Goal: Obtain resource: Download file/media

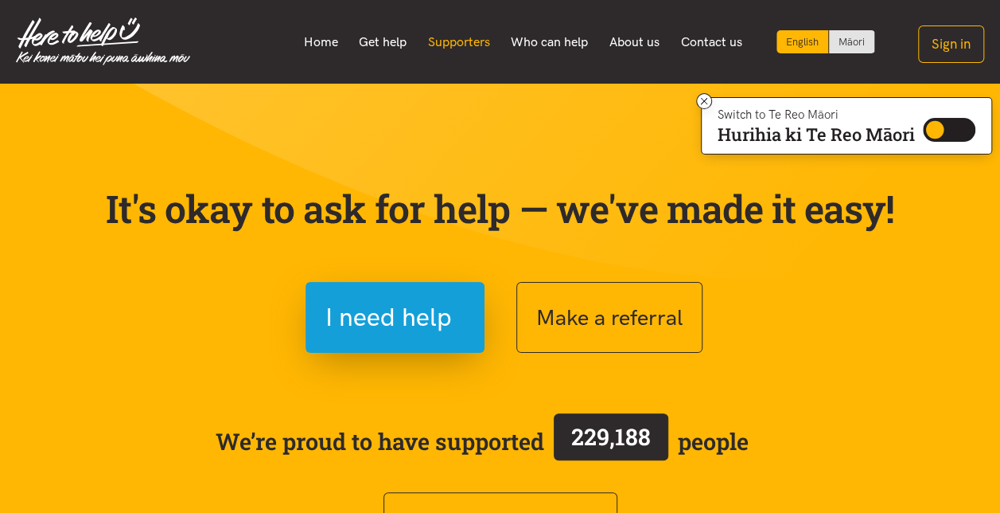
click at [466, 41] on link "Supporters" at bounding box center [459, 41] width 84 height 33
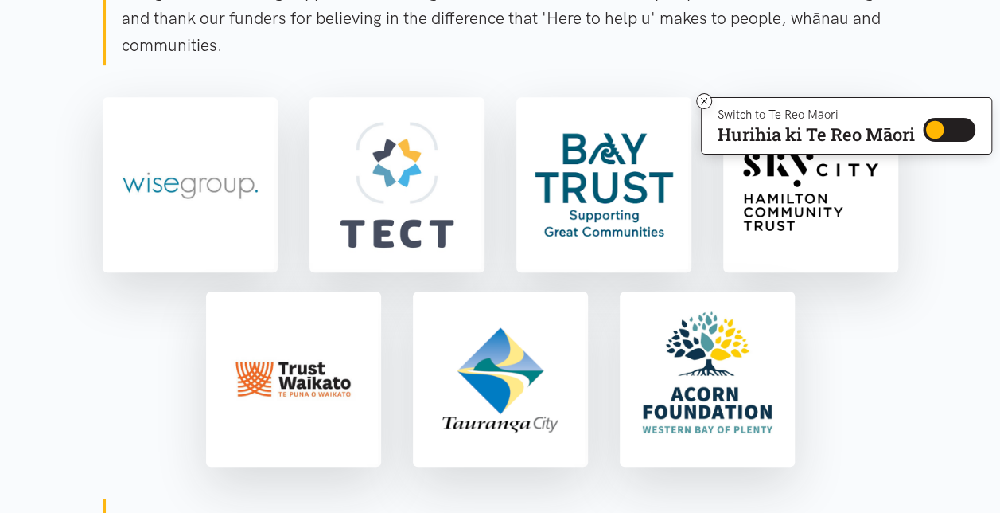
scroll to position [375, 0]
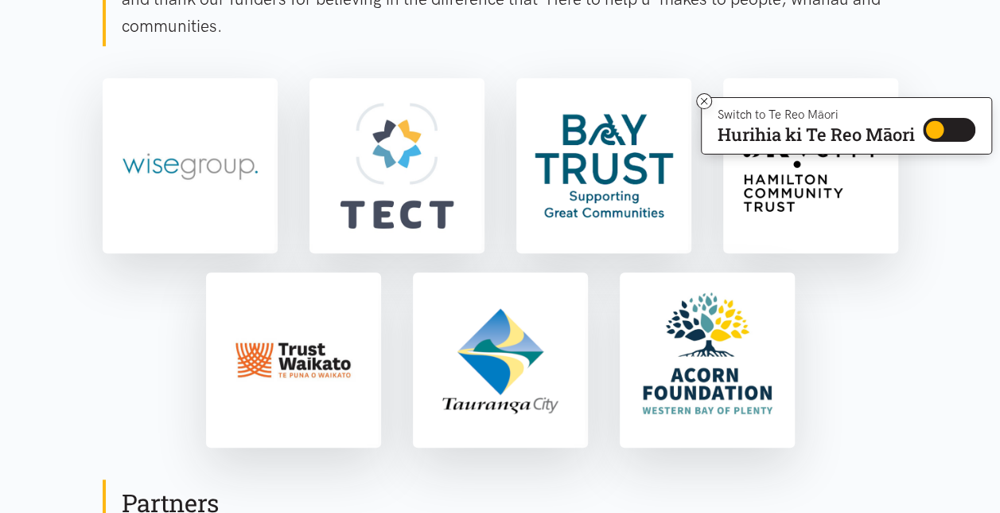
click at [462, 33] on p "The generous funding support of these organisations makes 'Here to help u' poss…" at bounding box center [510, -1] width 777 height 80
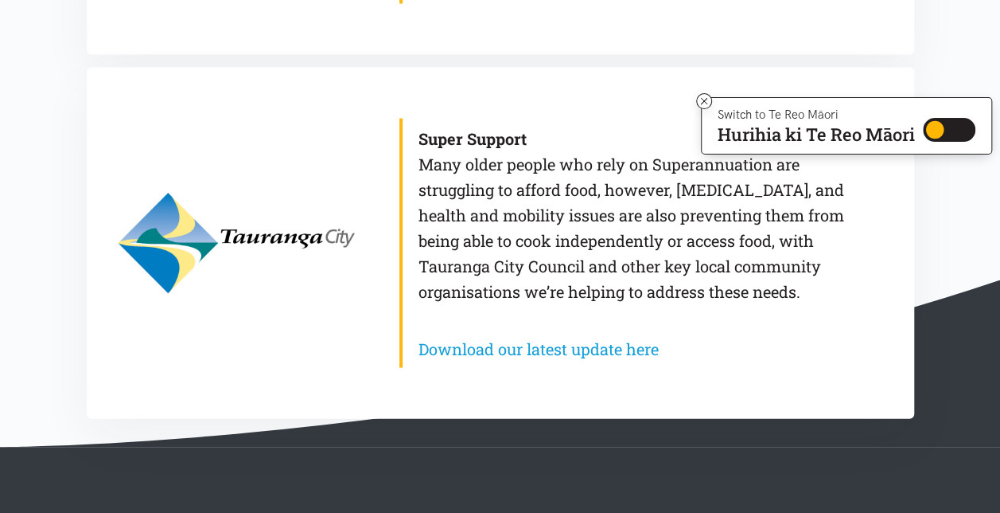
scroll to position [1492, 0]
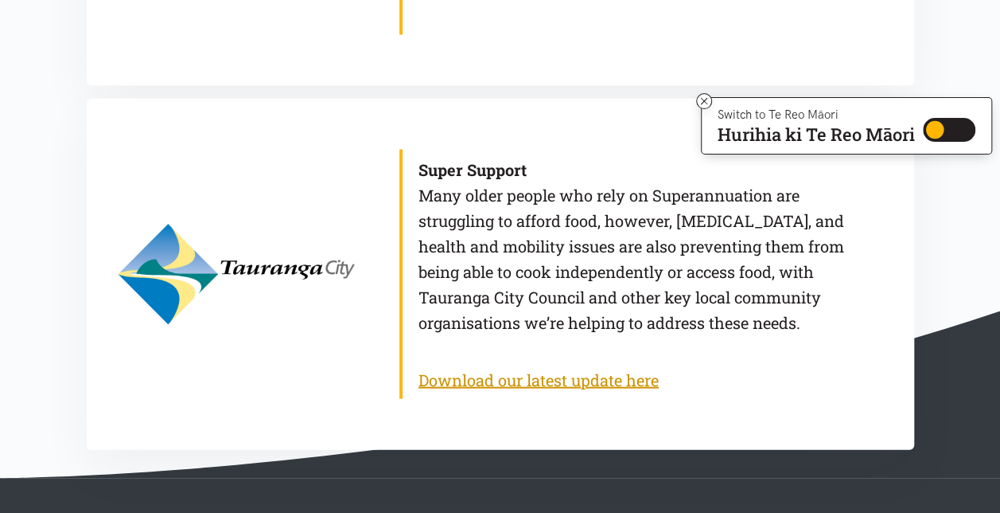
click at [567, 384] on link "Download our latest update here" at bounding box center [539, 379] width 240 height 21
